Goal: Book appointment/travel/reservation

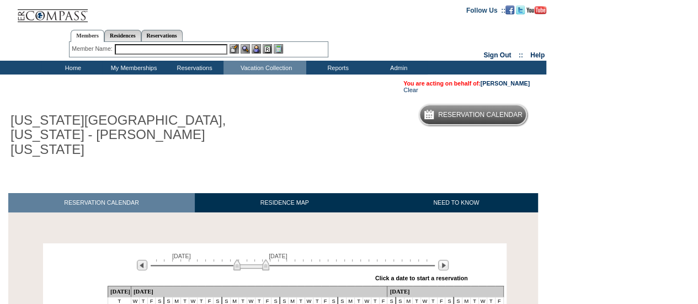
scroll to position [175, 0]
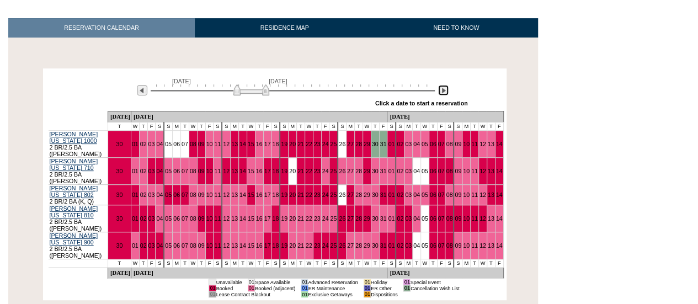
click at [443, 85] on img at bounding box center [443, 90] width 10 height 10
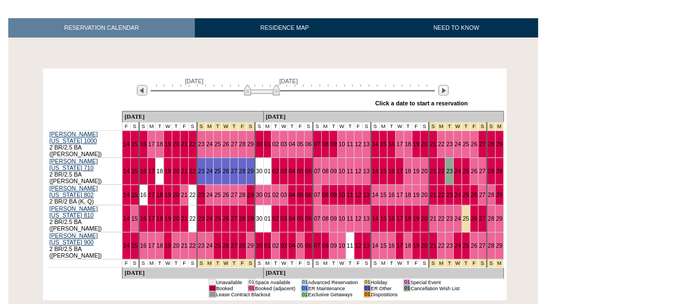
click at [635, 175] on html "Follow Us ::" at bounding box center [349, 107] width 698 height 564
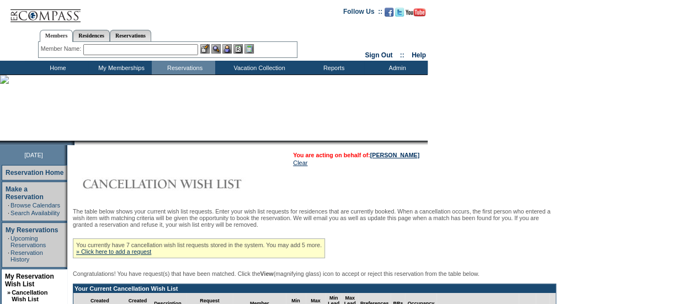
click at [105, 70] on td "My Memberships" at bounding box center [119, 68] width 63 height 14
